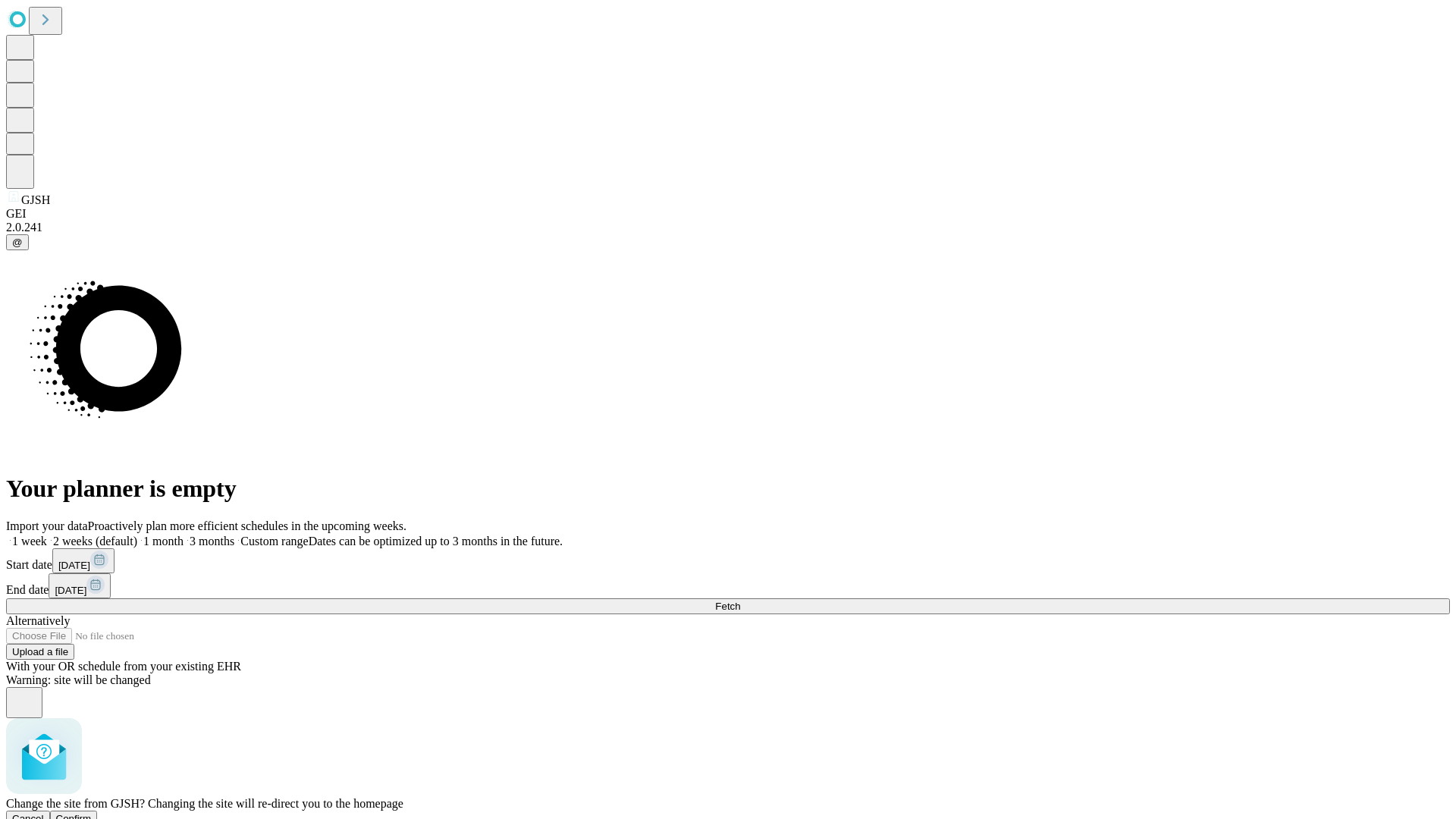
click at [91, 812] on span "Confirm" at bounding box center [73, 817] width 36 height 11
click at [184, 534] on label "1 month" at bounding box center [160, 540] width 47 height 13
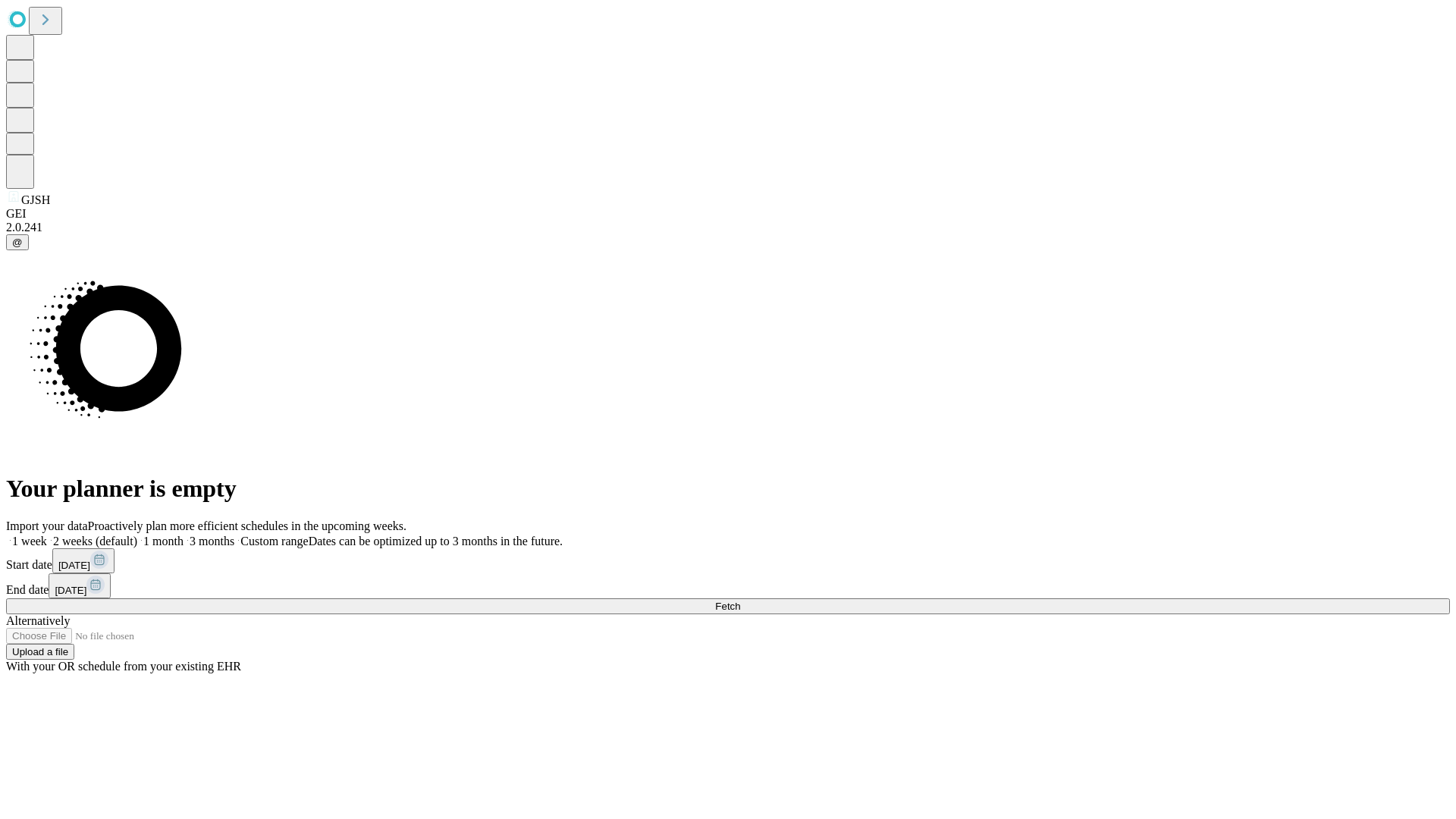
click at [740, 601] on span "Fetch" at bounding box center [727, 606] width 25 height 11
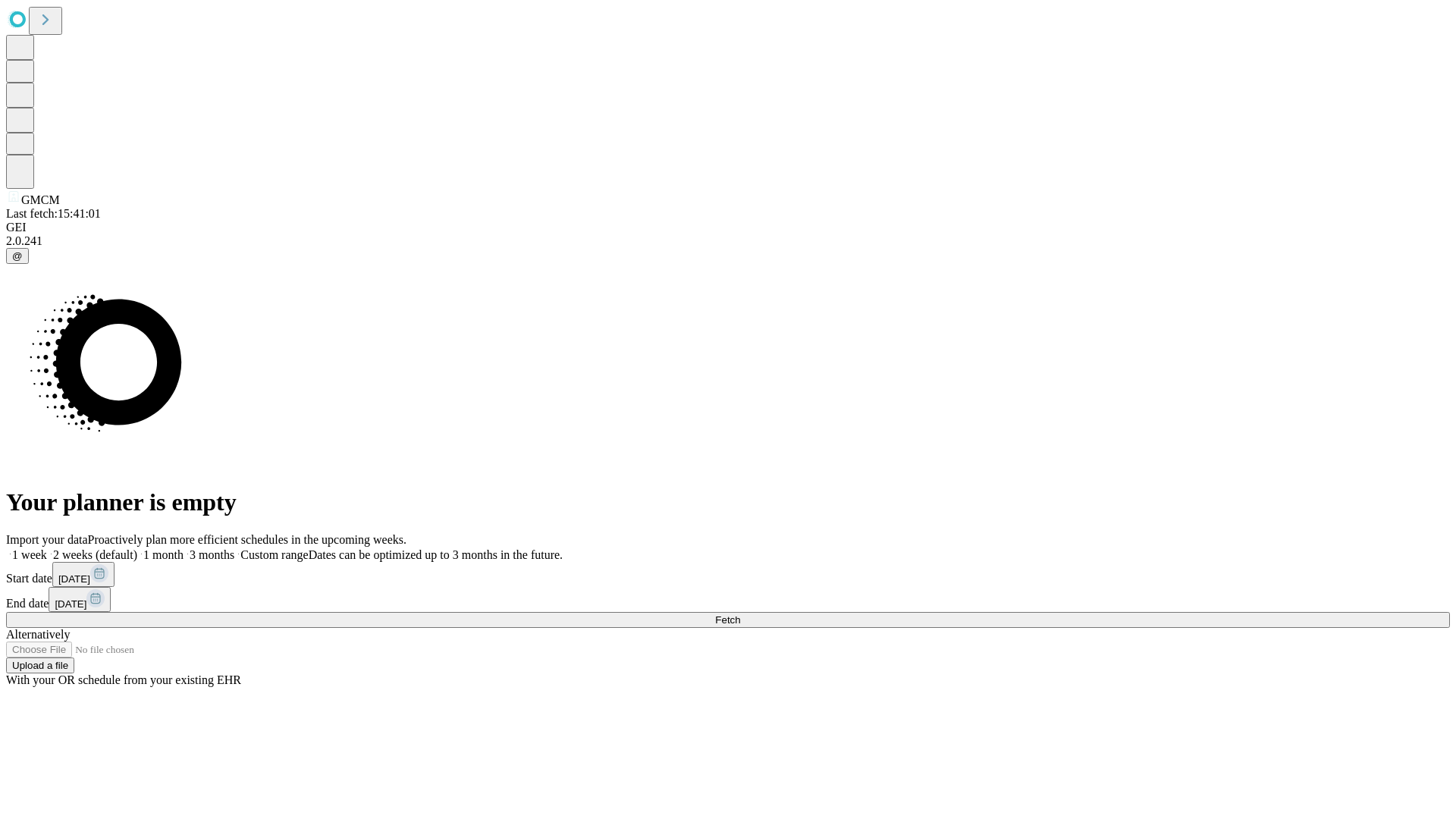
click at [184, 548] on label "1 month" at bounding box center [160, 554] width 47 height 13
click at [740, 614] on span "Fetch" at bounding box center [727, 618] width 25 height 11
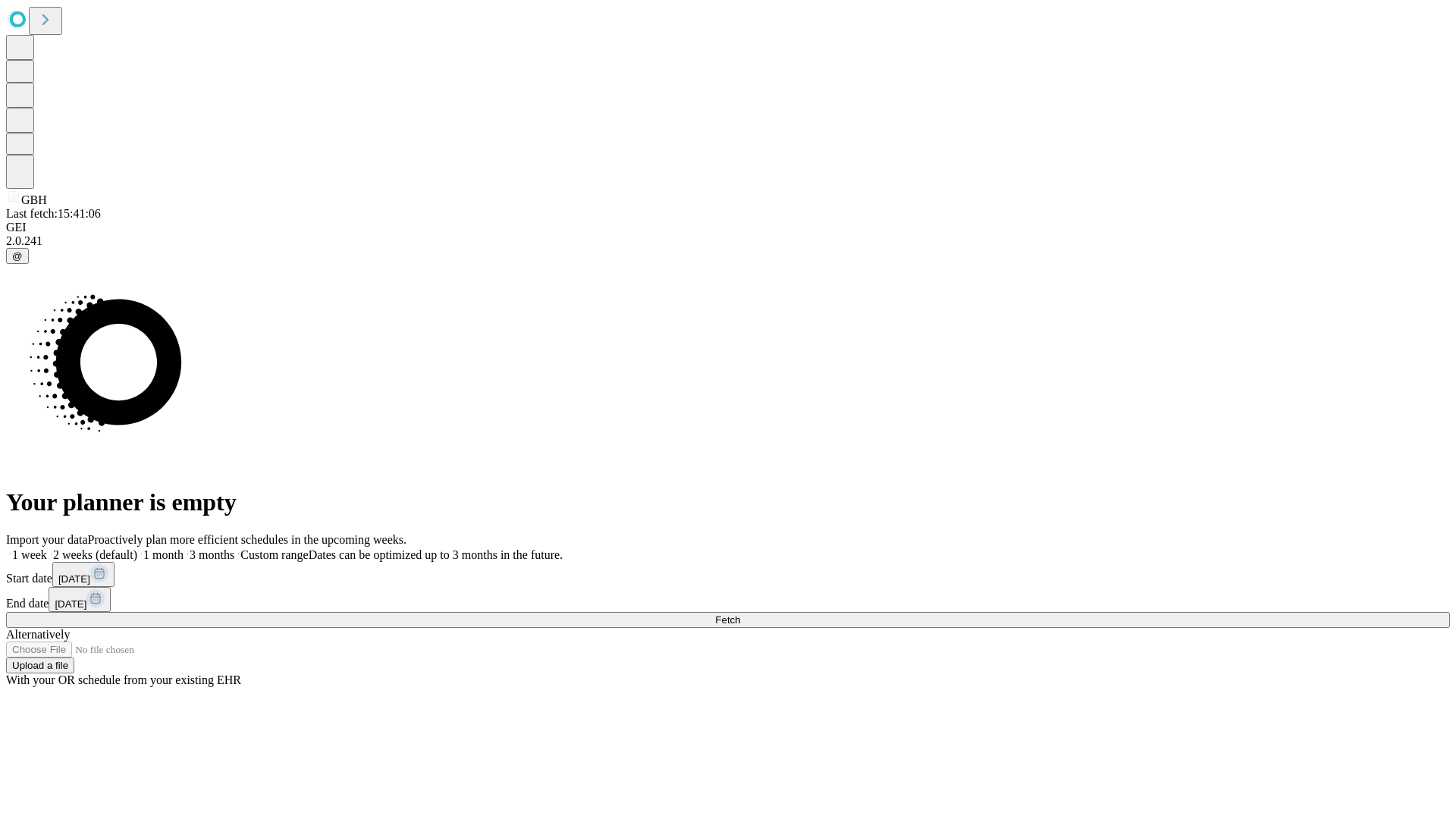
click at [184, 548] on label "1 month" at bounding box center [160, 554] width 47 height 13
click at [740, 614] on span "Fetch" at bounding box center [727, 618] width 25 height 11
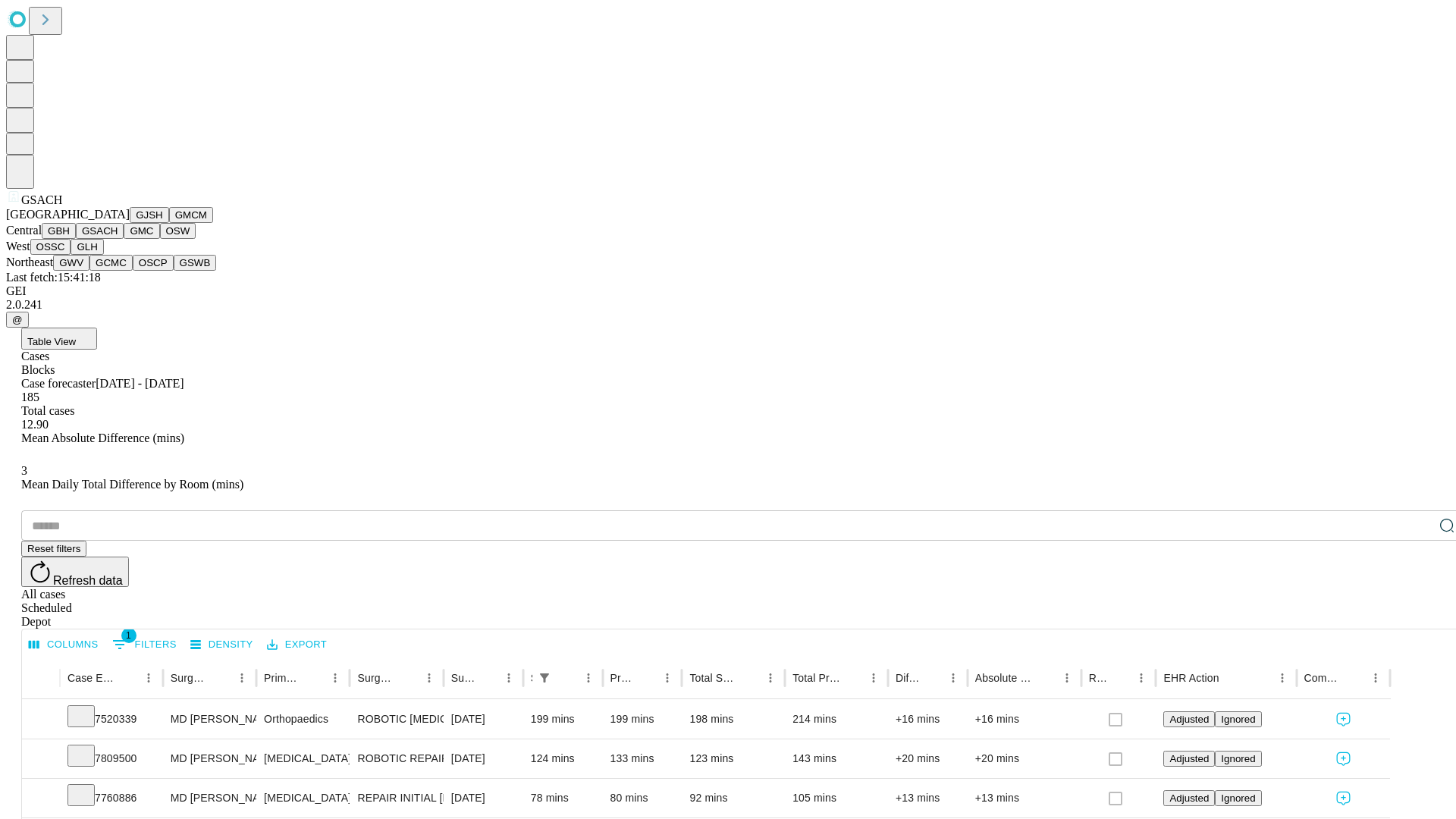
click at [123, 238] on button "GMC" at bounding box center [141, 230] width 36 height 16
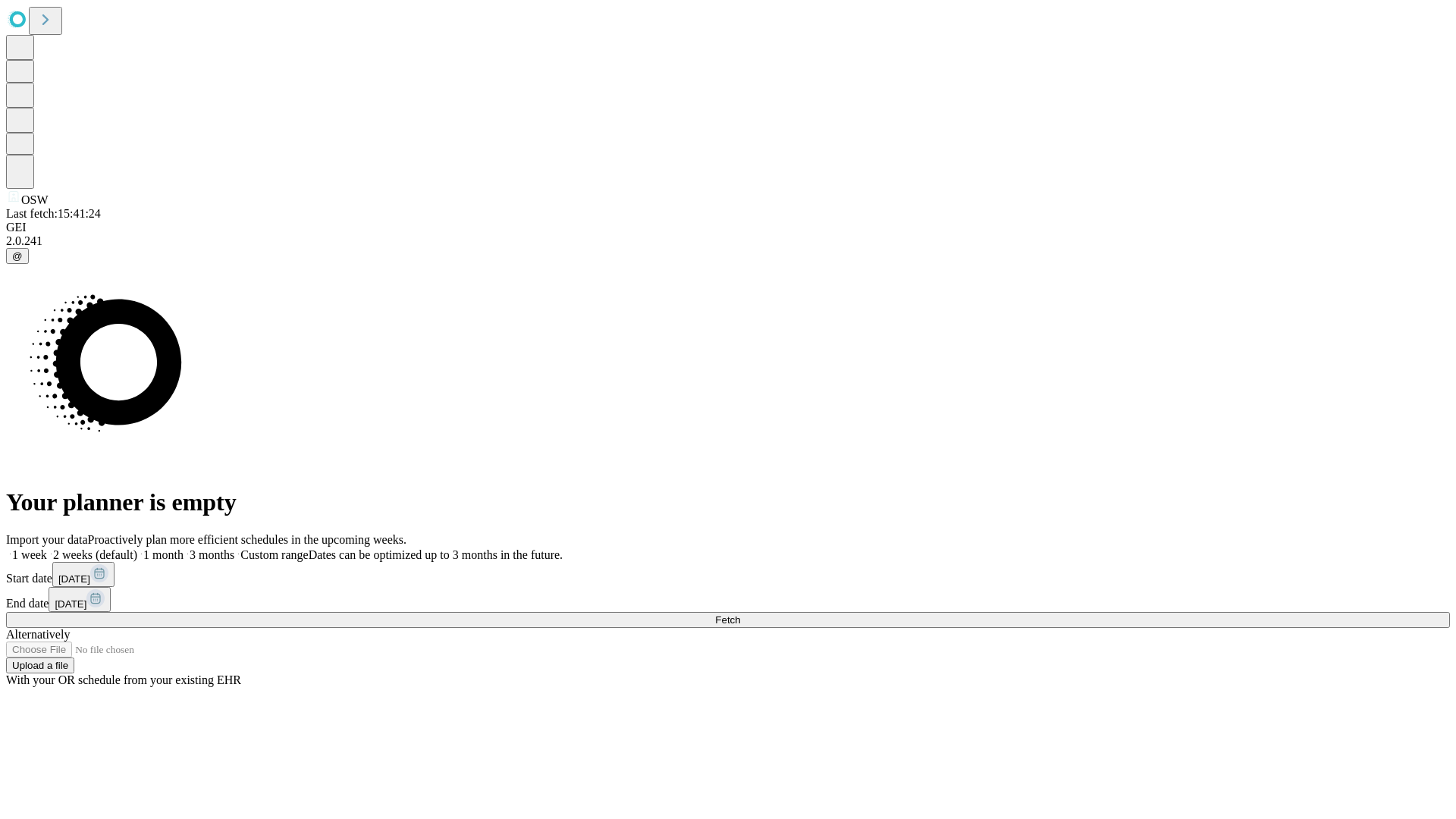
click at [184, 548] on label "1 month" at bounding box center [160, 554] width 47 height 13
click at [740, 614] on span "Fetch" at bounding box center [727, 618] width 25 height 11
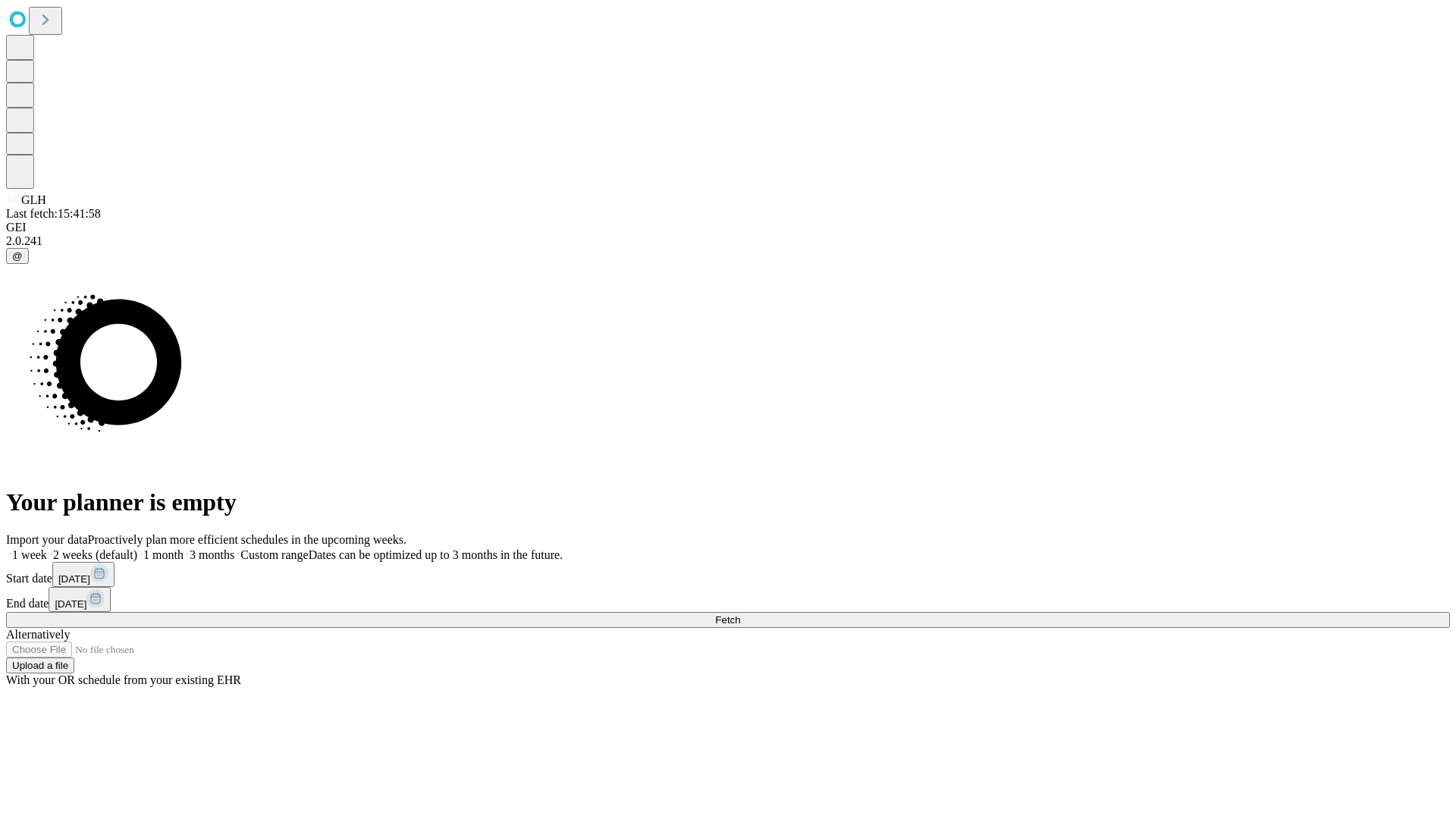
click at [184, 548] on label "1 month" at bounding box center [160, 554] width 47 height 13
click at [740, 614] on span "Fetch" at bounding box center [727, 618] width 25 height 11
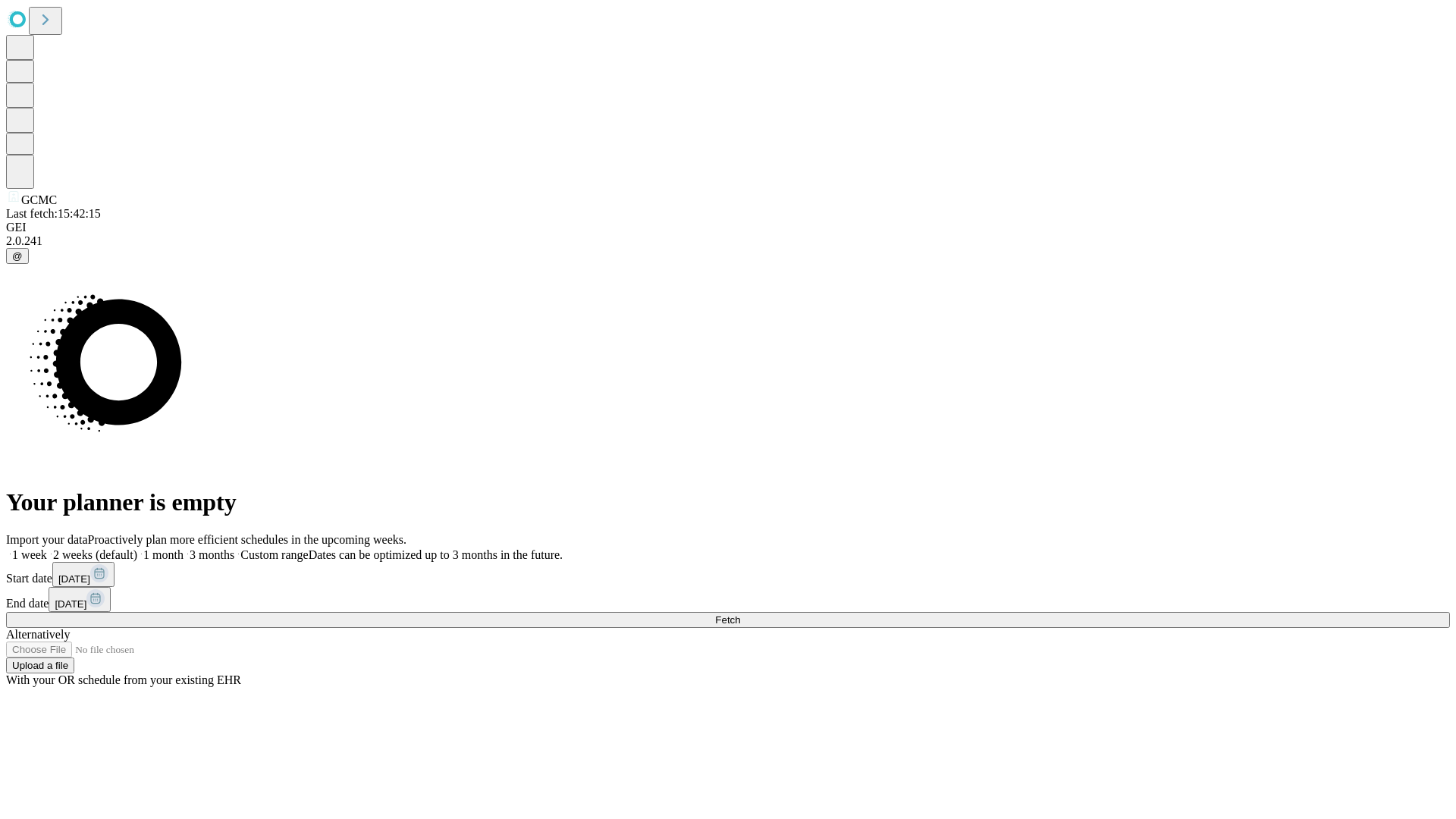
click at [740, 614] on span "Fetch" at bounding box center [727, 618] width 25 height 11
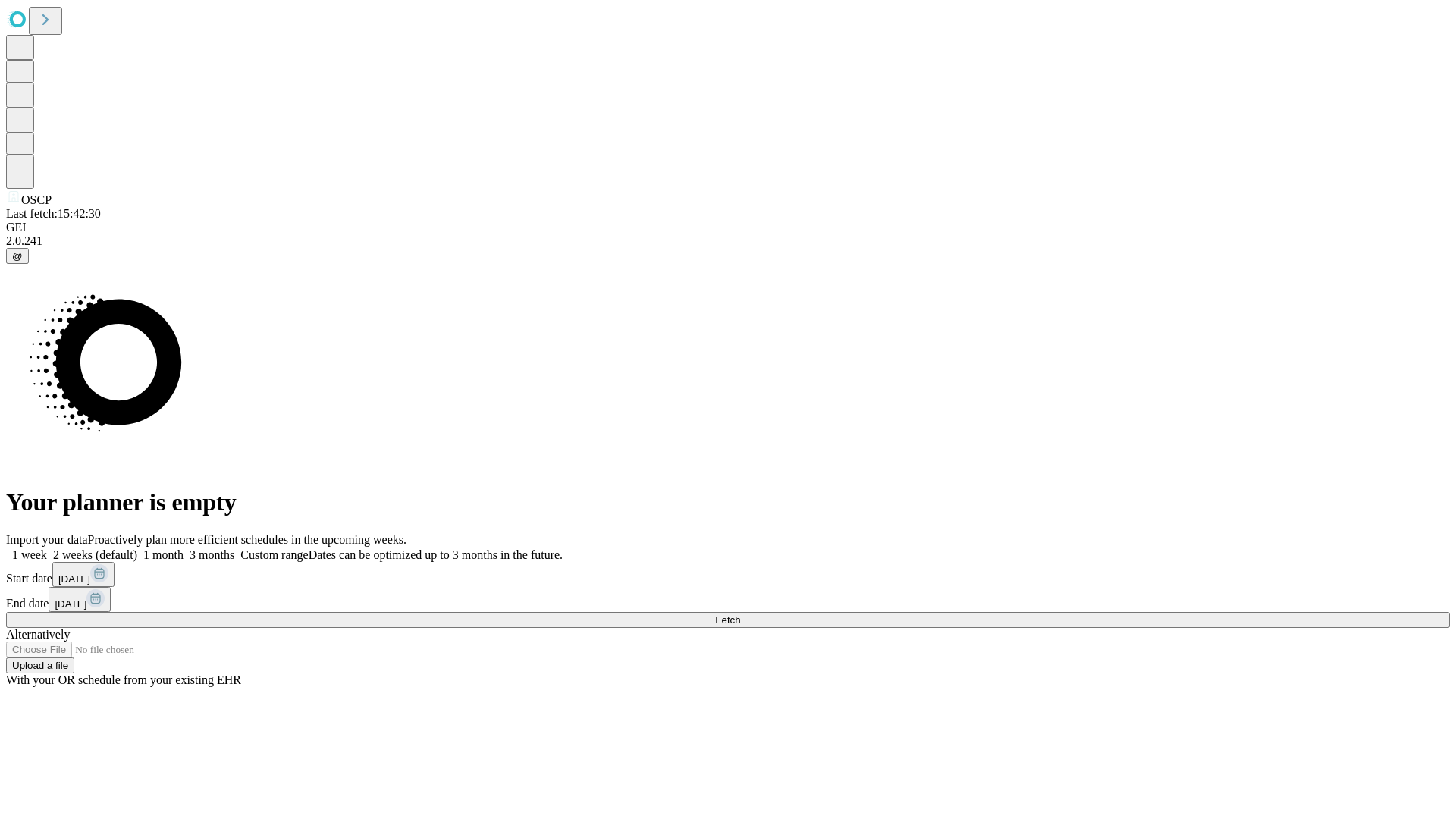
click at [184, 548] on label "1 month" at bounding box center [160, 554] width 47 height 13
click at [740, 614] on span "Fetch" at bounding box center [727, 618] width 25 height 11
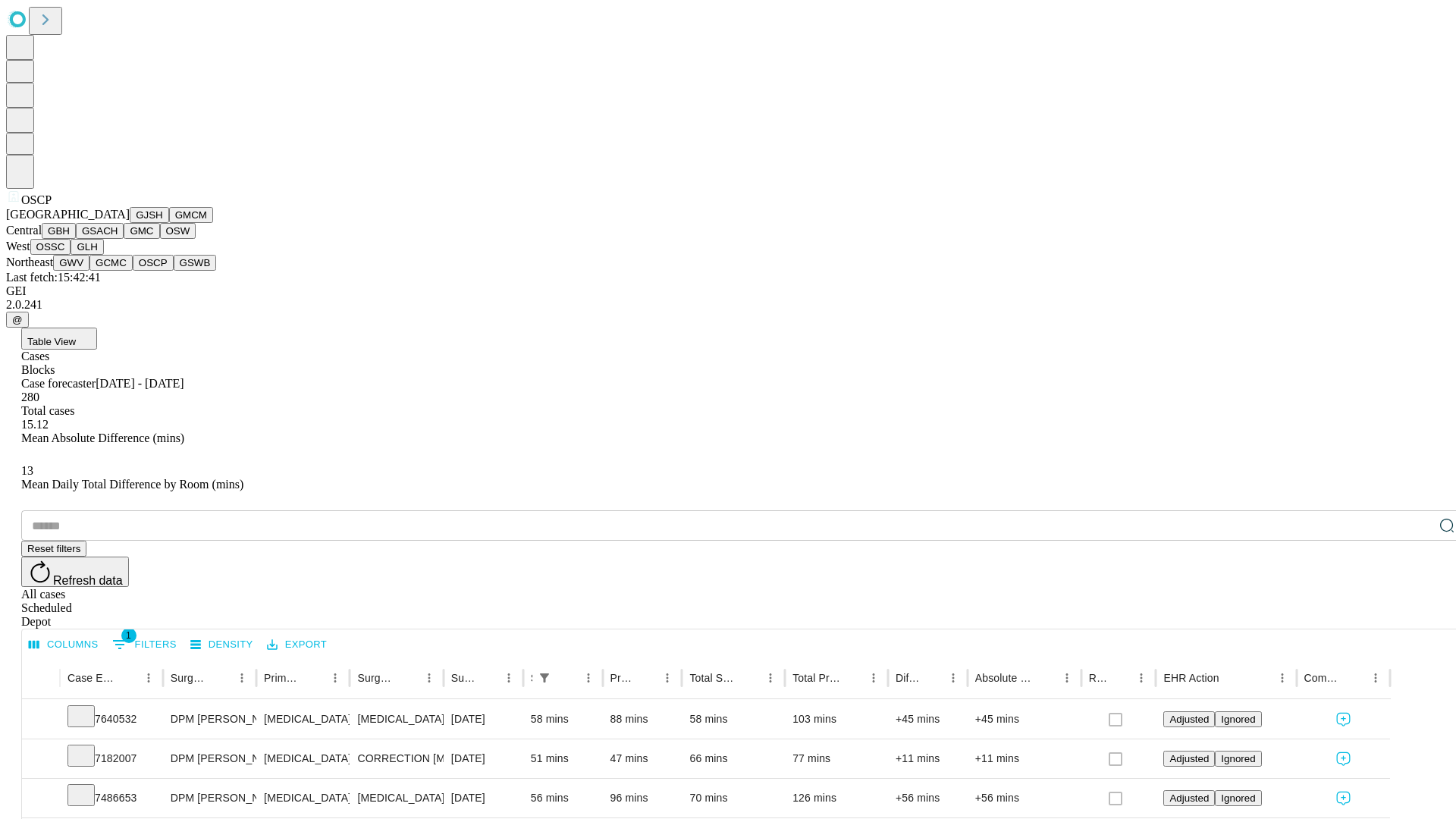
click at [174, 271] on button "GSWB" at bounding box center [196, 263] width 44 height 16
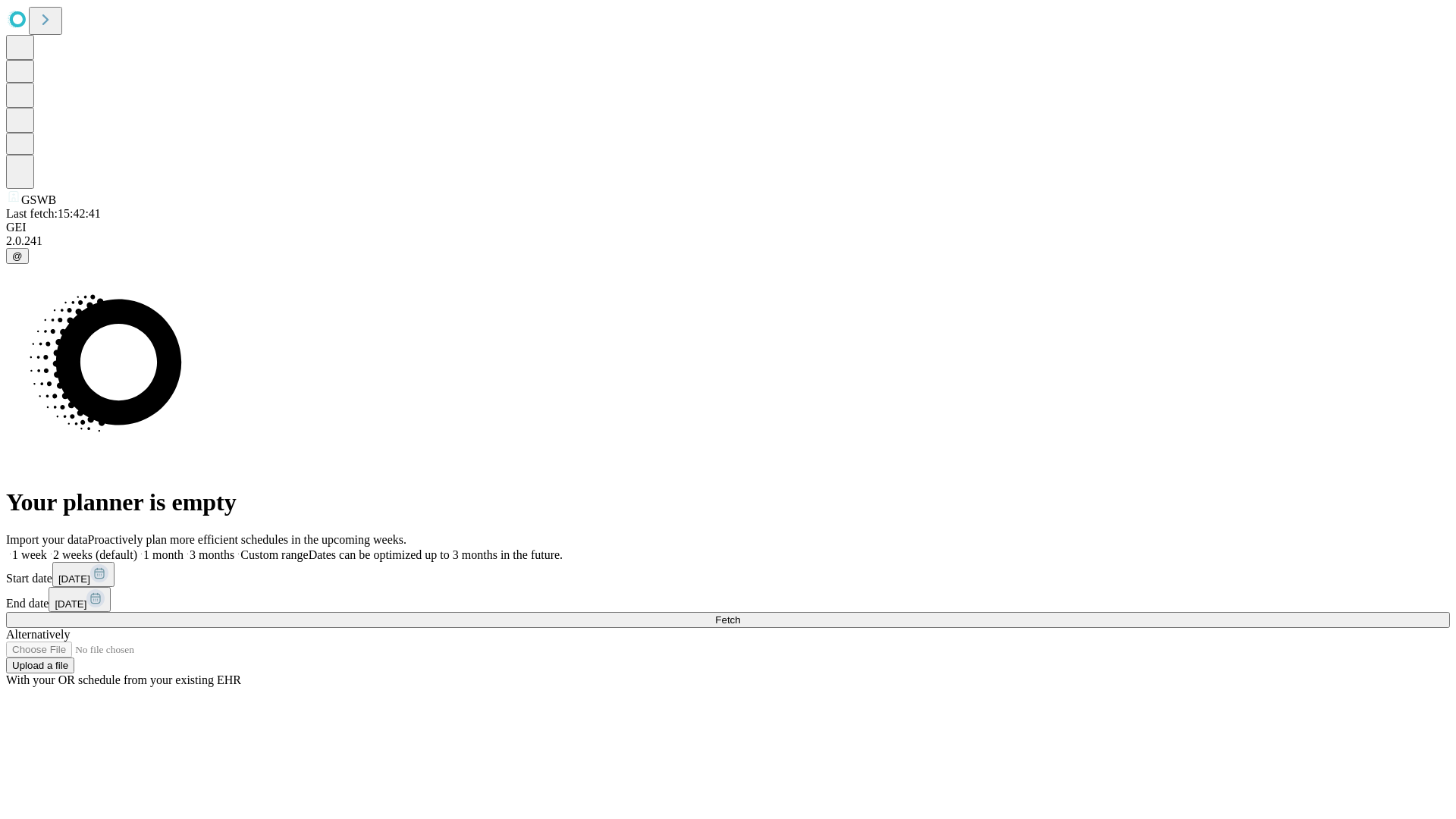
click at [184, 548] on label "1 month" at bounding box center [160, 554] width 47 height 13
click at [740, 614] on span "Fetch" at bounding box center [727, 618] width 25 height 11
